Goal: Transaction & Acquisition: Purchase product/service

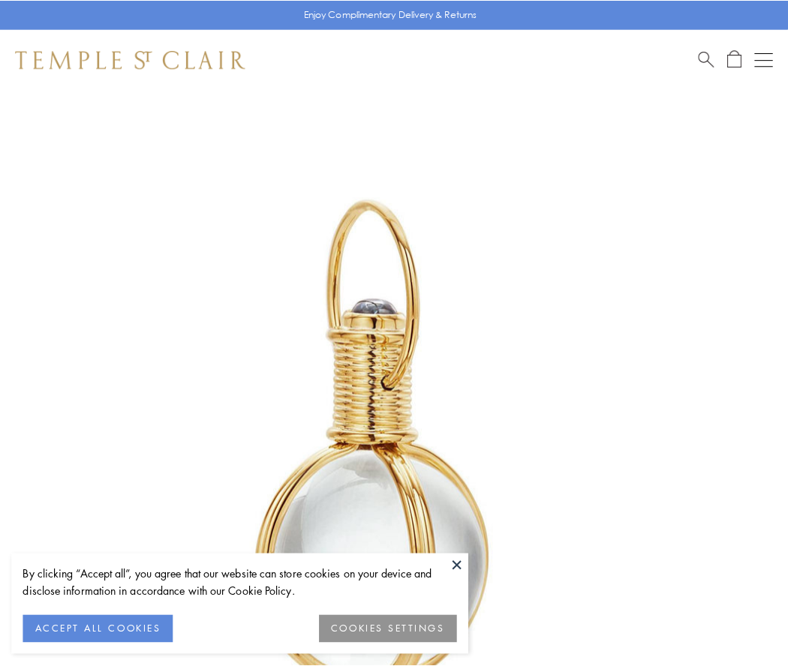
scroll to position [392, 0]
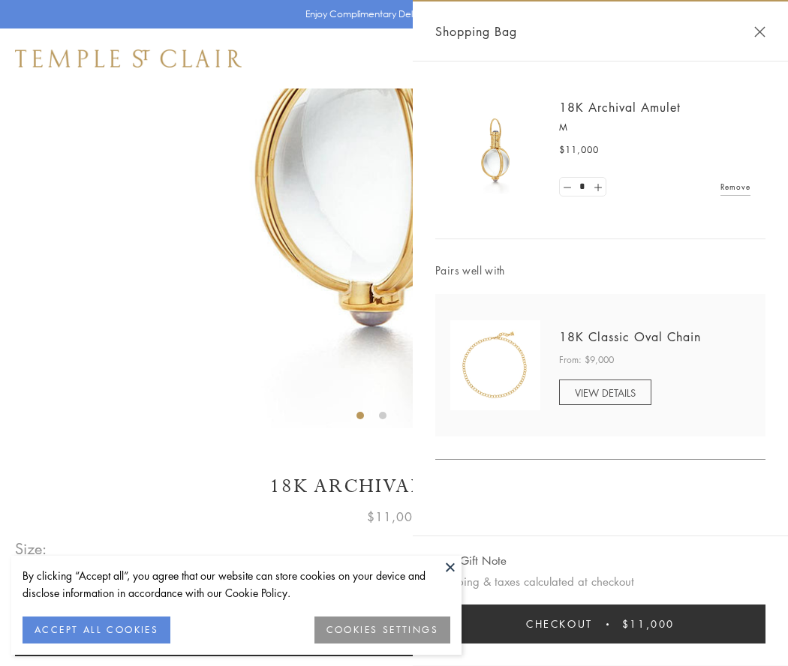
click at [600, 624] on button "Checkout $11,000" at bounding box center [600, 624] width 330 height 39
